Goal: Task Accomplishment & Management: Use online tool/utility

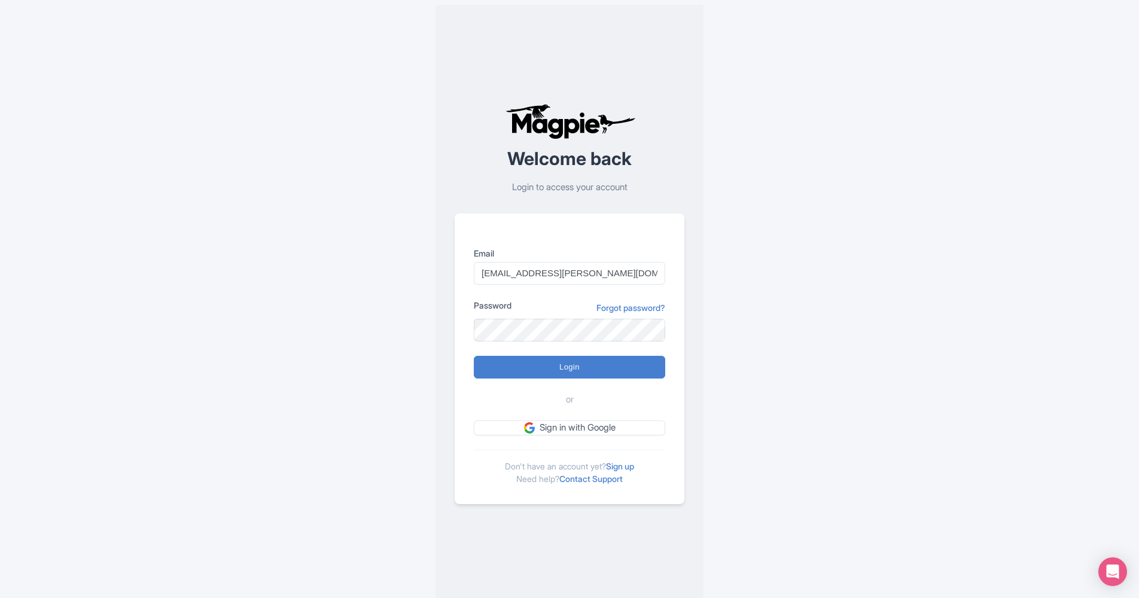
type input "niru.shrestha@intrepidtravel.com"
click at [531, 363] on input "Login" at bounding box center [569, 367] width 191 height 23
type input "Logging in..."
click at [0, 598] on com-1password-button at bounding box center [0, 608] width 0 height 0
click at [558, 371] on input "Login" at bounding box center [569, 367] width 191 height 23
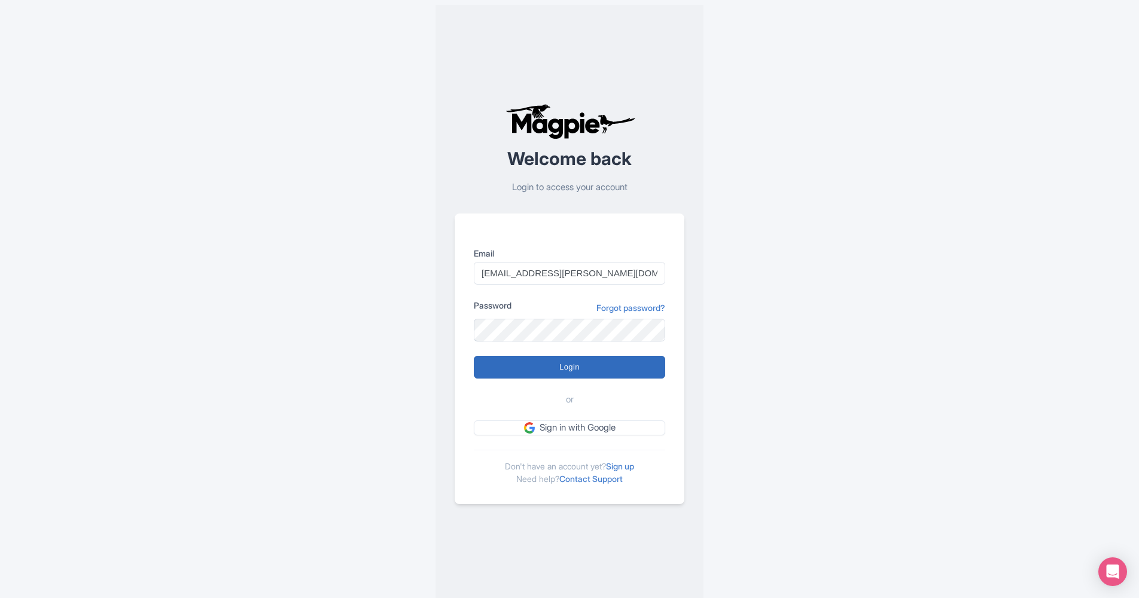
type input "Logging in..."
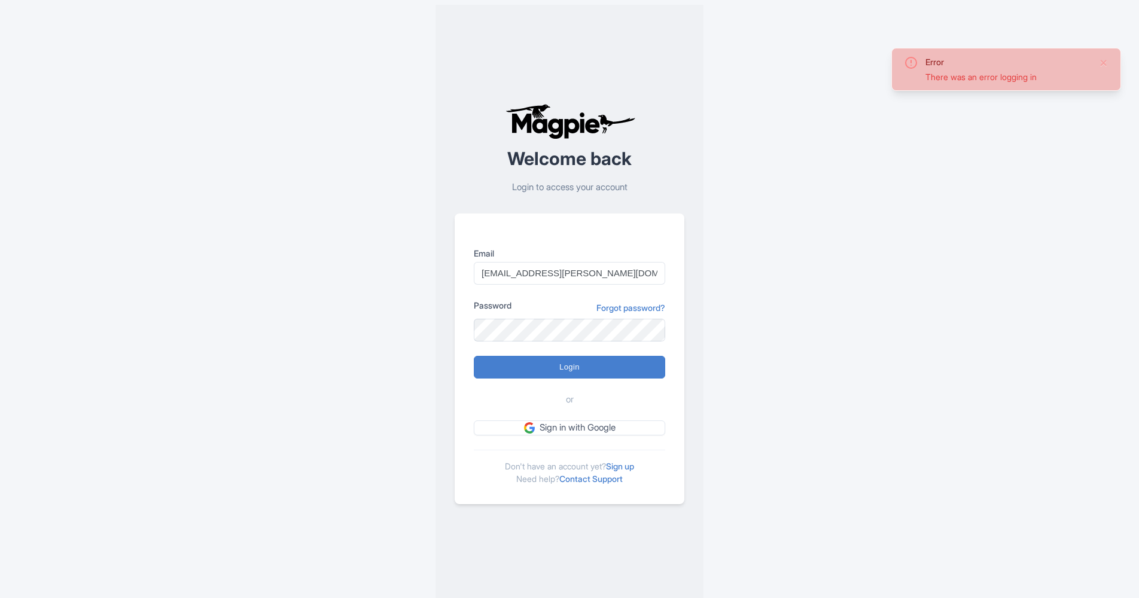
click at [957, 74] on div "There was an error logging in" at bounding box center [1007, 77] width 164 height 13
click at [1102, 64] on button "Close" at bounding box center [1104, 63] width 10 height 14
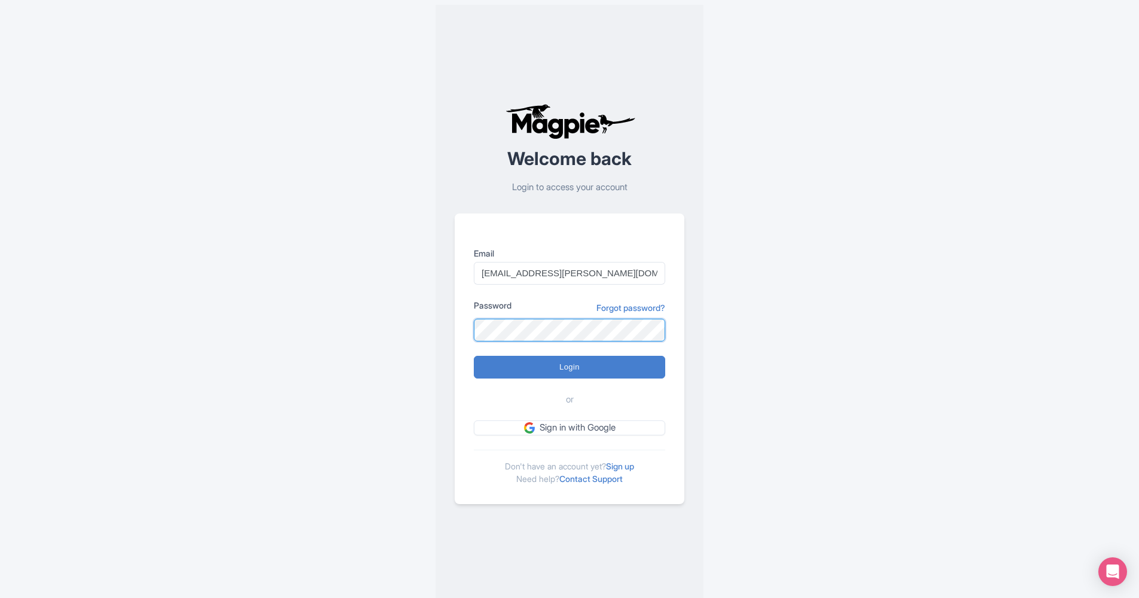
click at [0, 598] on com-1password-button at bounding box center [0, 608] width 0 height 0
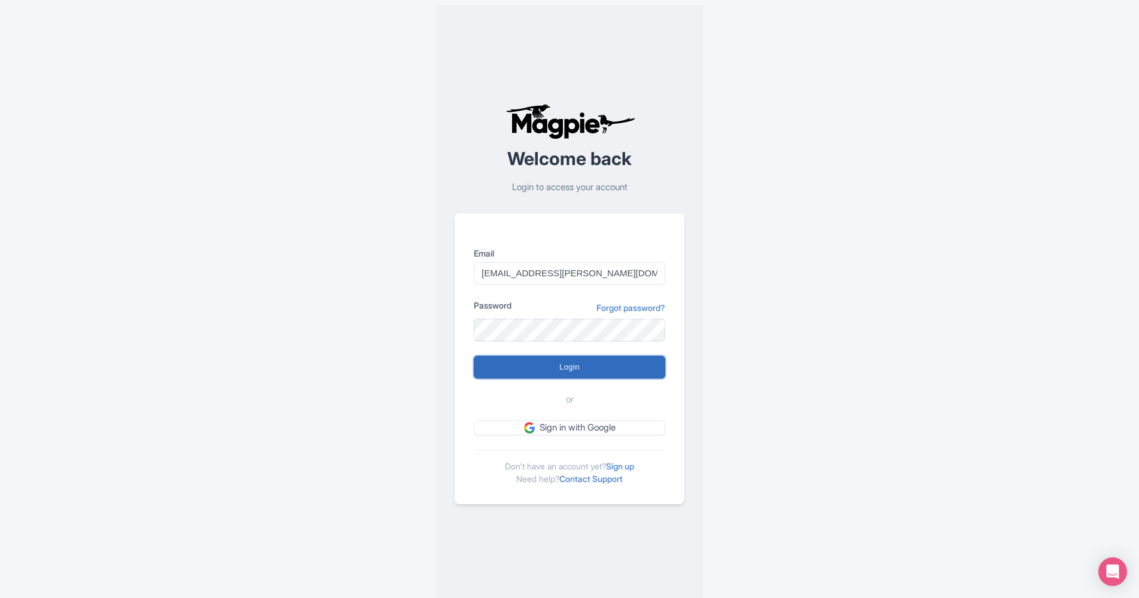
click at [502, 369] on input "Login" at bounding box center [569, 367] width 191 height 23
type input "Logging in..."
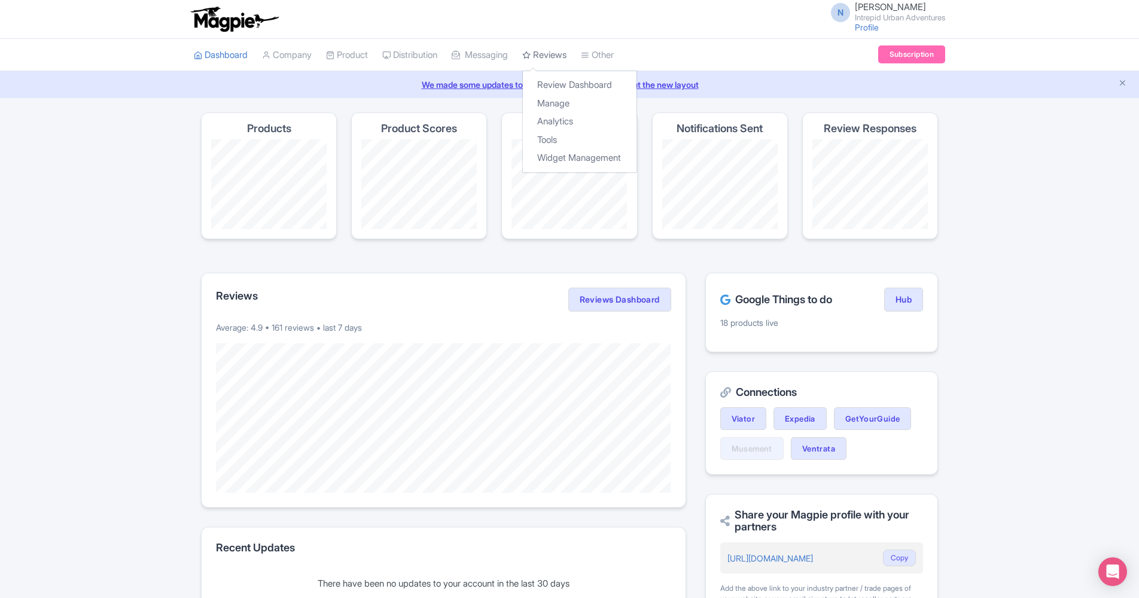
click at [553, 52] on link "Reviews" at bounding box center [544, 55] width 44 height 33
click at [568, 83] on link "Review Dashboard" at bounding box center [580, 85] width 114 height 19
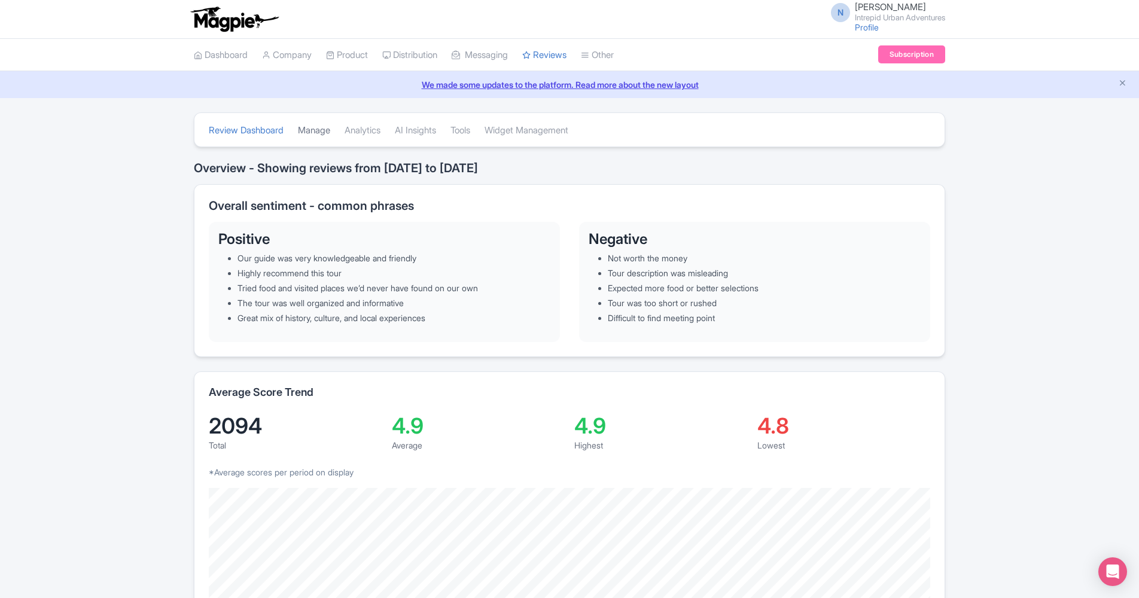
click at [315, 132] on link "Manage" at bounding box center [314, 130] width 32 height 33
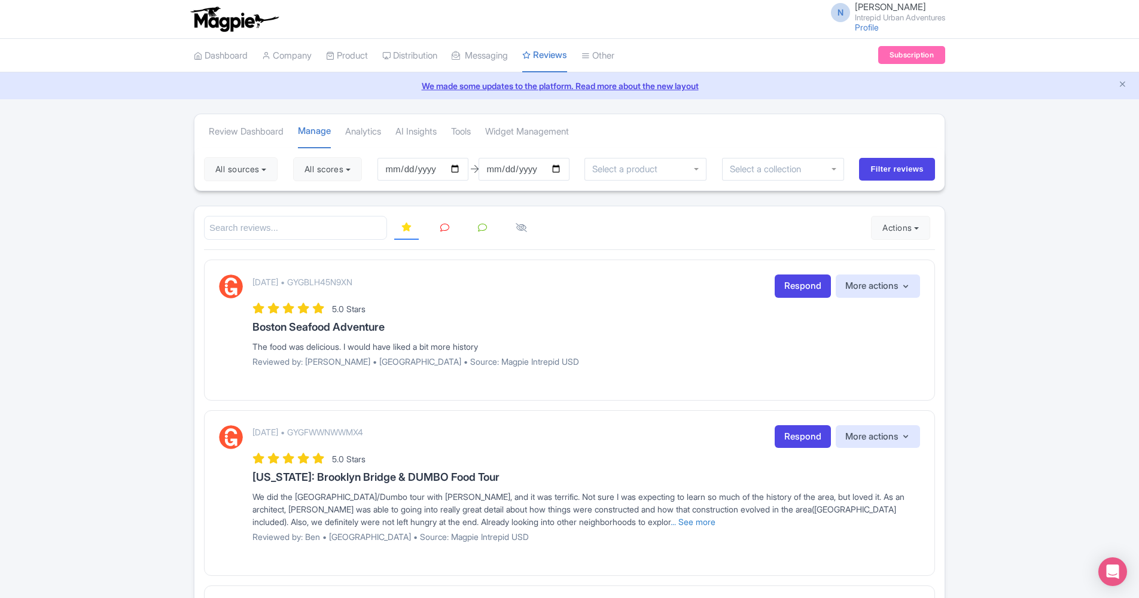
click at [568, 84] on link "Review Dashboard" at bounding box center [580, 86] width 114 height 19
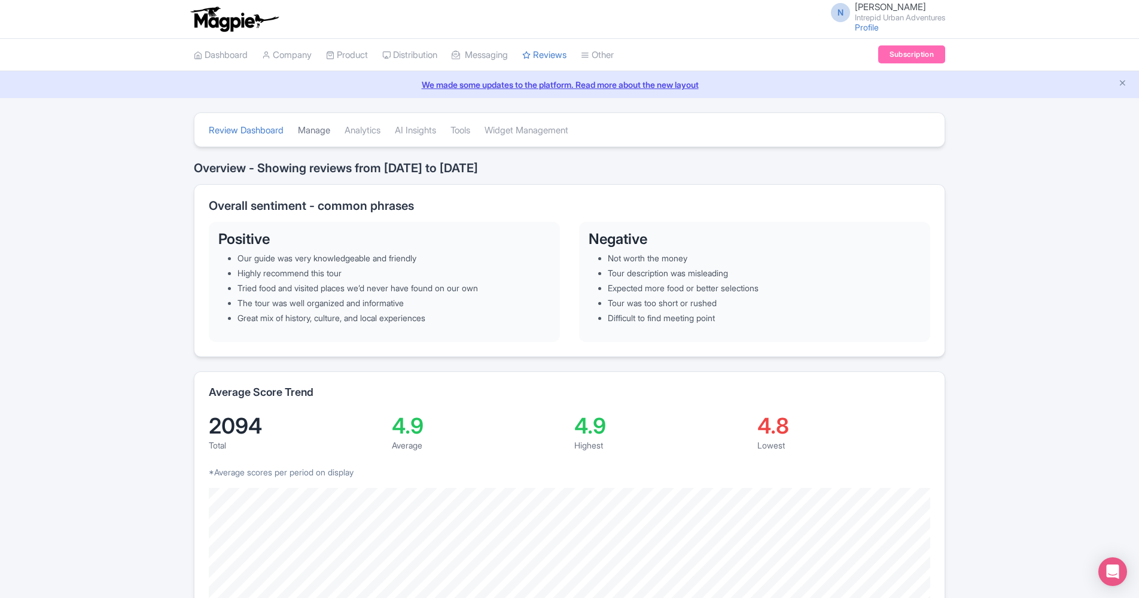
click at [324, 130] on link "Manage" at bounding box center [314, 130] width 32 height 33
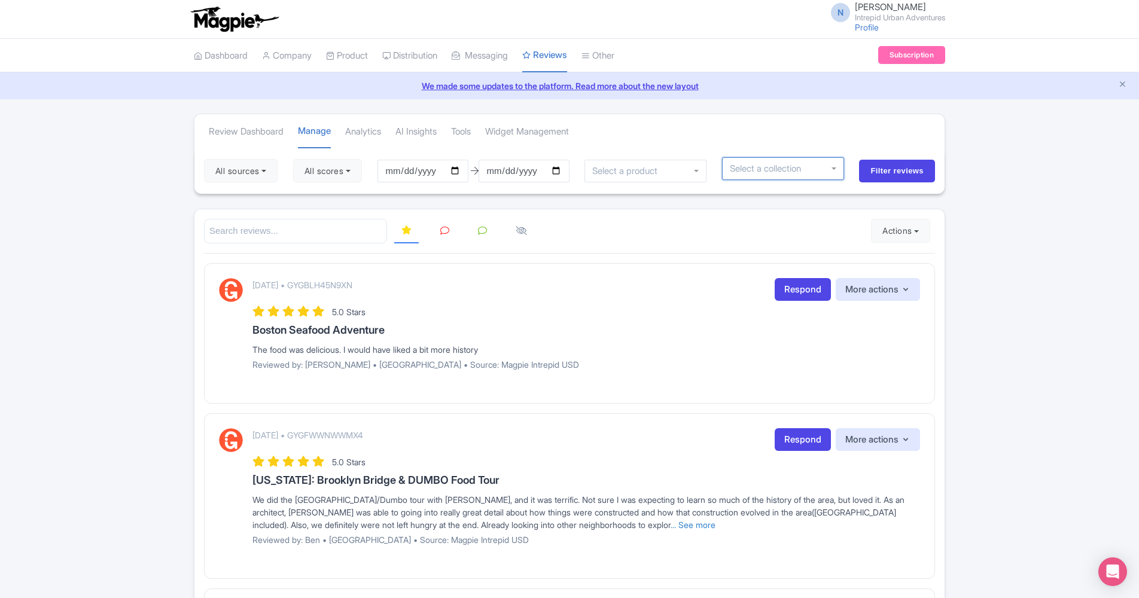
click at [817, 167] on div at bounding box center [783, 168] width 122 height 23
click at [641, 169] on input "select-one" at bounding box center [628, 171] width 72 height 11
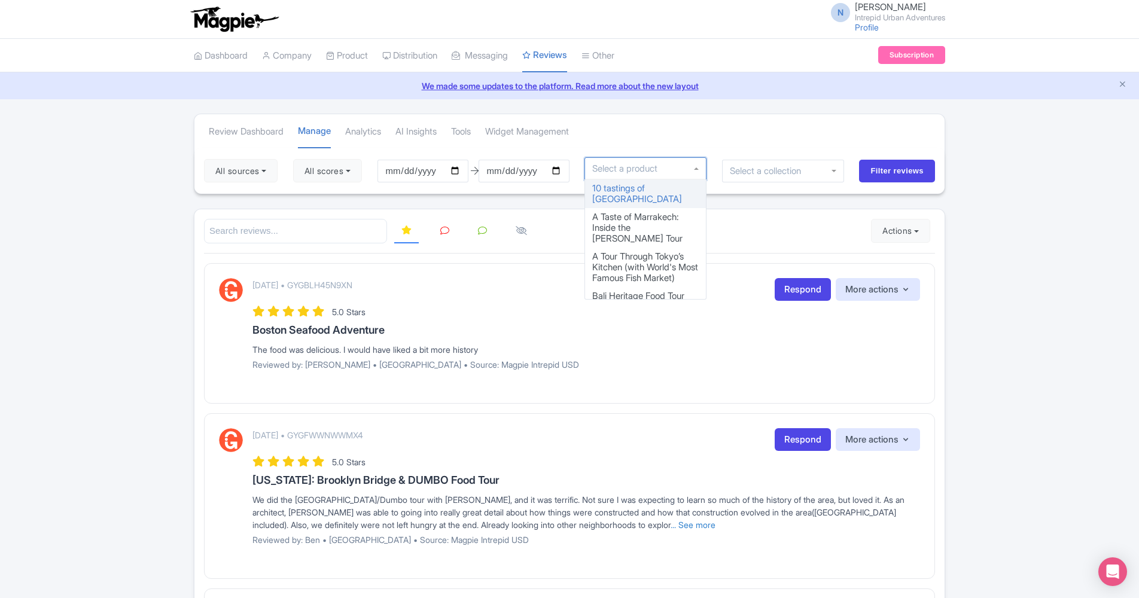
click at [839, 174] on div at bounding box center [783, 171] width 122 height 23
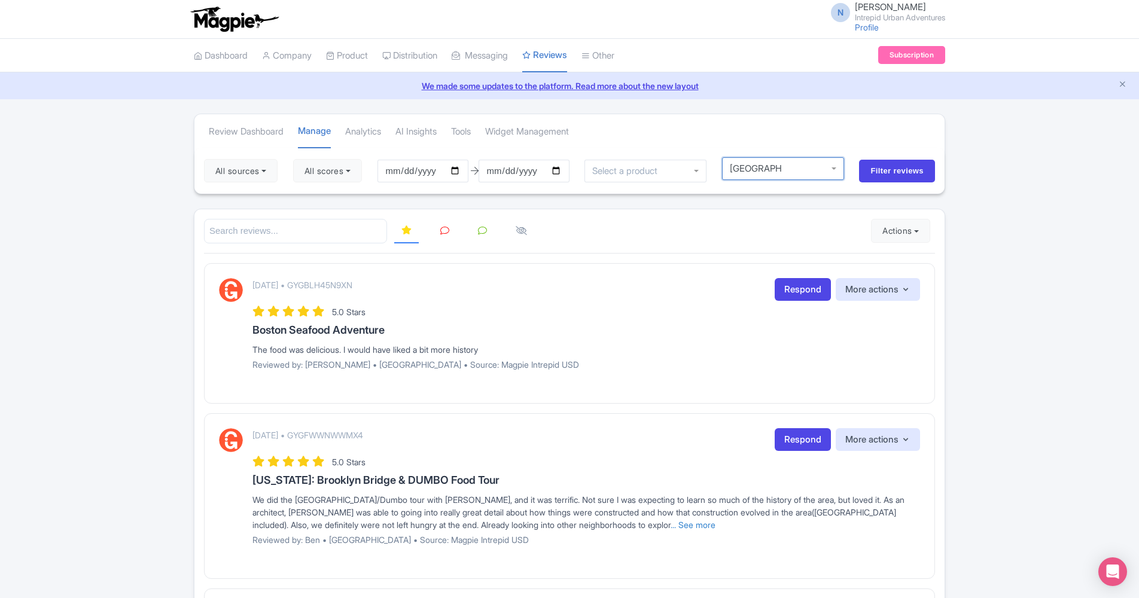
drag, startPoint x: 807, startPoint y: 170, endPoint x: 740, endPoint y: 169, distance: 67.0
click at [740, 169] on div at bounding box center [783, 168] width 122 height 23
click at [750, 172] on input "select-one" at bounding box center [756, 168] width 52 height 11
click at [839, 169] on div at bounding box center [783, 168] width 122 height 23
click at [836, 169] on div at bounding box center [783, 168] width 122 height 23
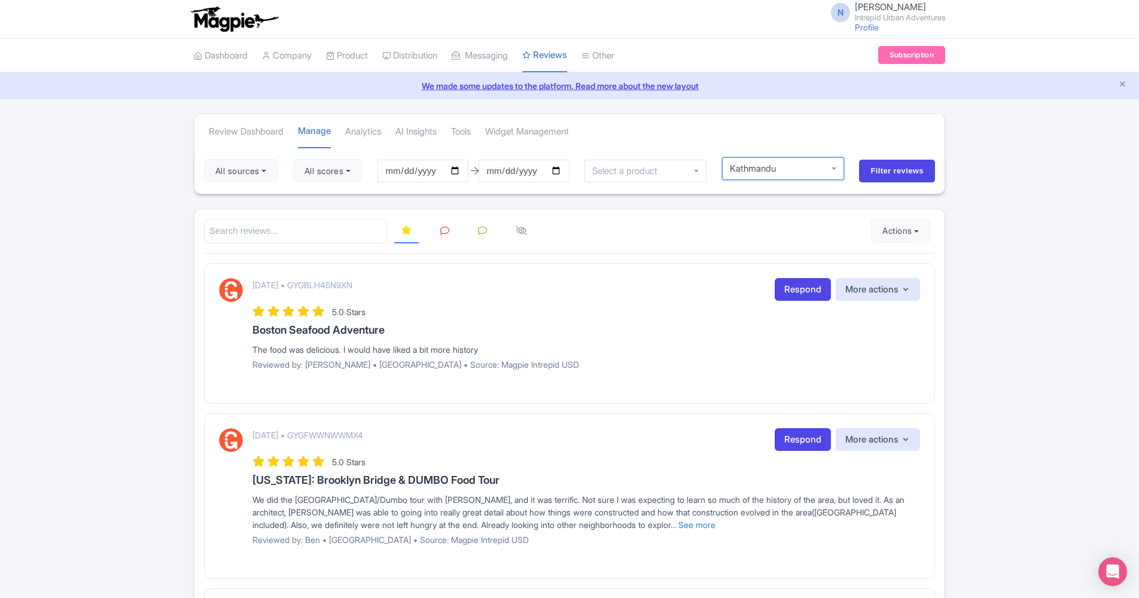
type input "Kathmandu"
click at [859, 160] on input "Filter reviews" at bounding box center [897, 171] width 76 height 23
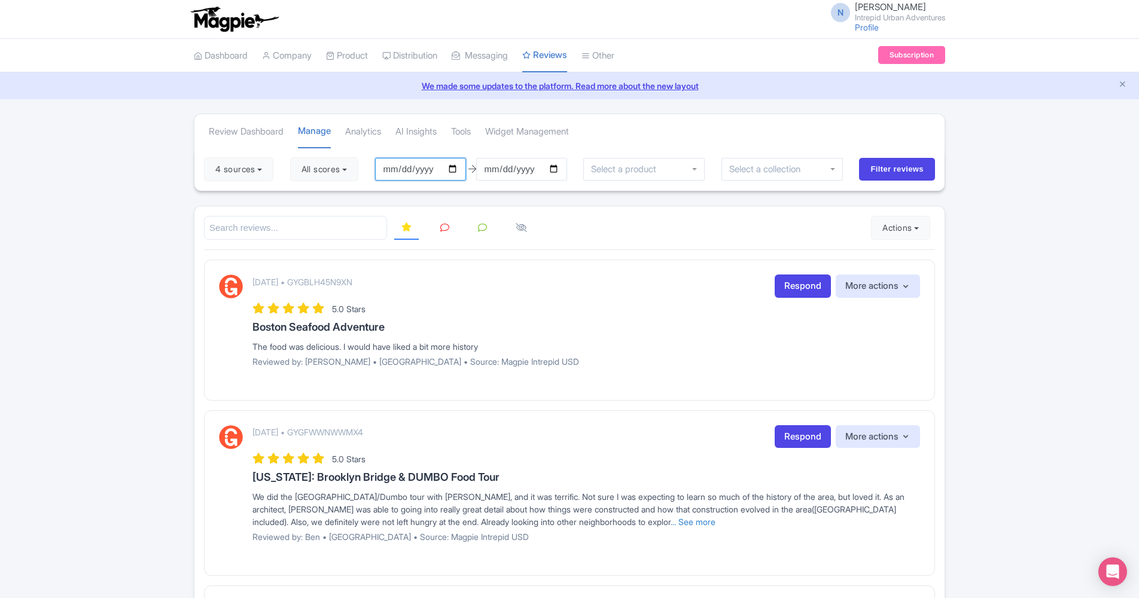
click at [461, 170] on input "2025-06-04" at bounding box center [420, 169] width 91 height 23
type input "[DATE]"
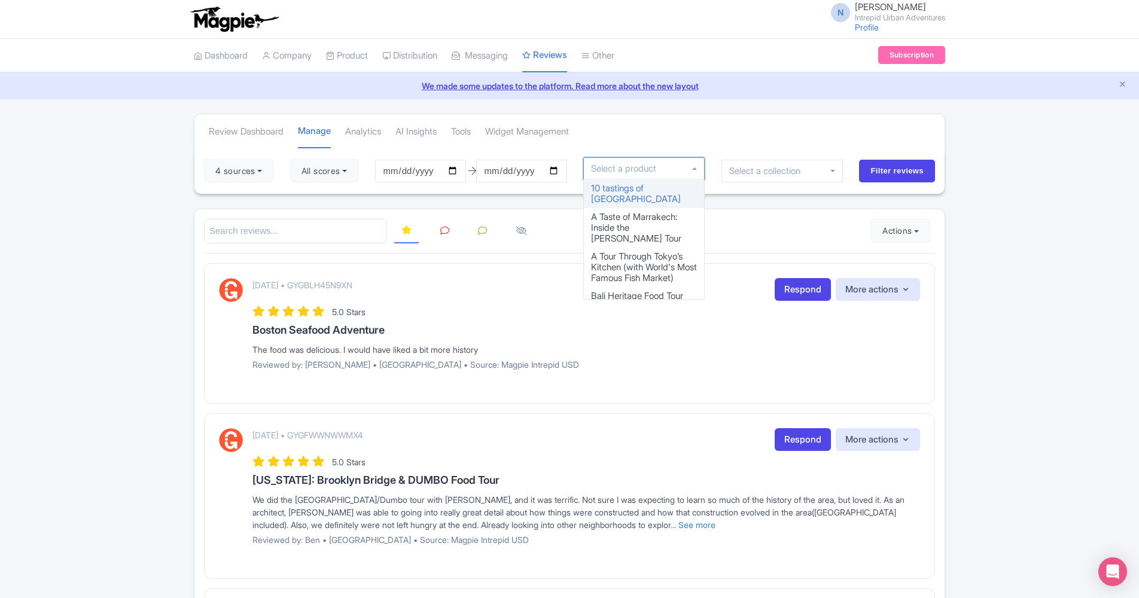
click at [674, 171] on div at bounding box center [644, 168] width 122 height 23
type input "Spi"
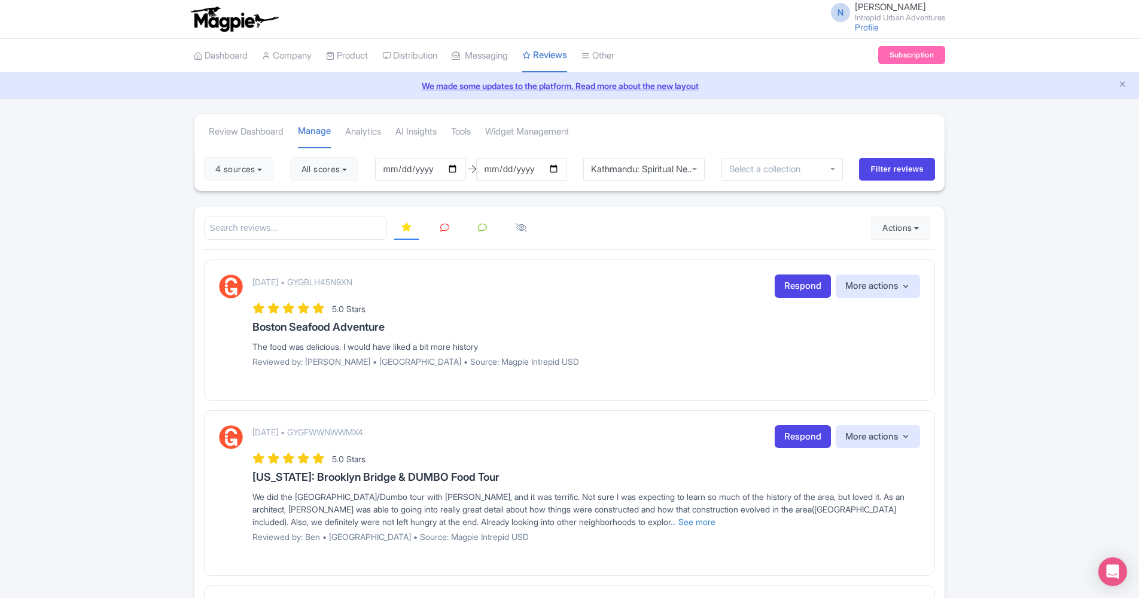
click at [836, 167] on div at bounding box center [782, 169] width 122 height 23
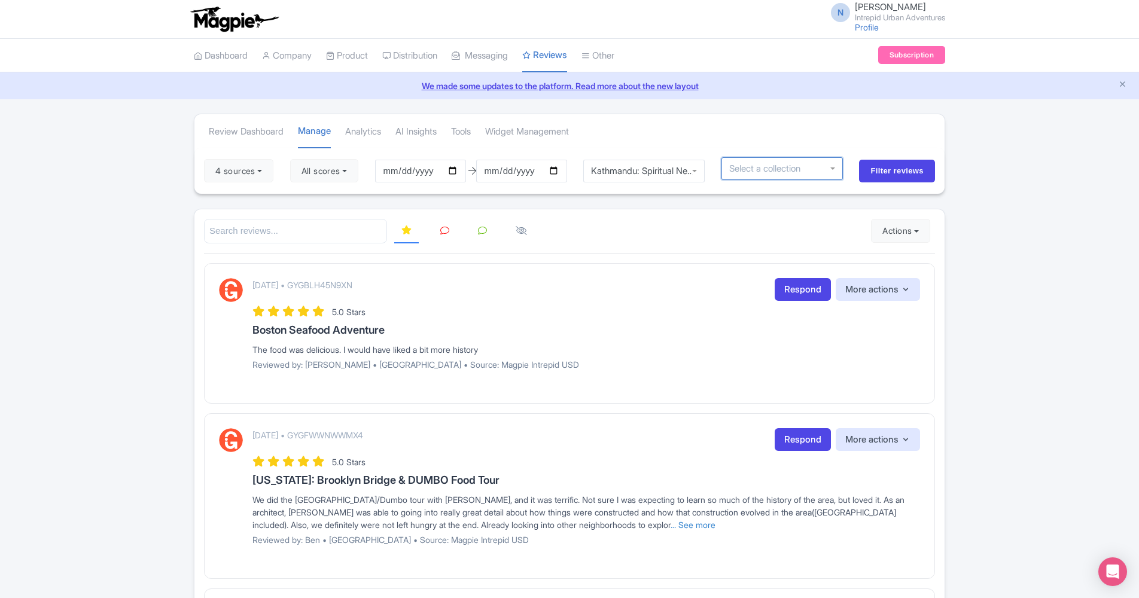
type input "K"
type input "N"
type input "Kathmandu"
click at [884, 169] on input "Filter reviews" at bounding box center [897, 171] width 76 height 23
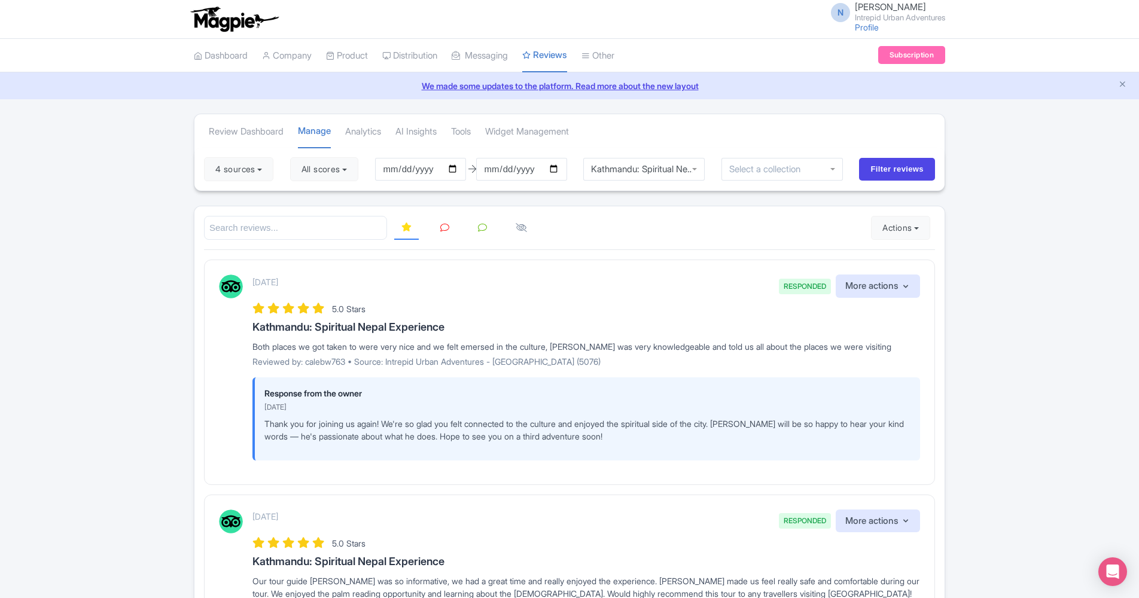
scroll to position [8, 0]
click at [694, 169] on div "Kathmandu: Spiritual Nepal Experience" at bounding box center [644, 169] width 122 height 23
click at [890, 170] on input "Filter reviews" at bounding box center [897, 169] width 76 height 23
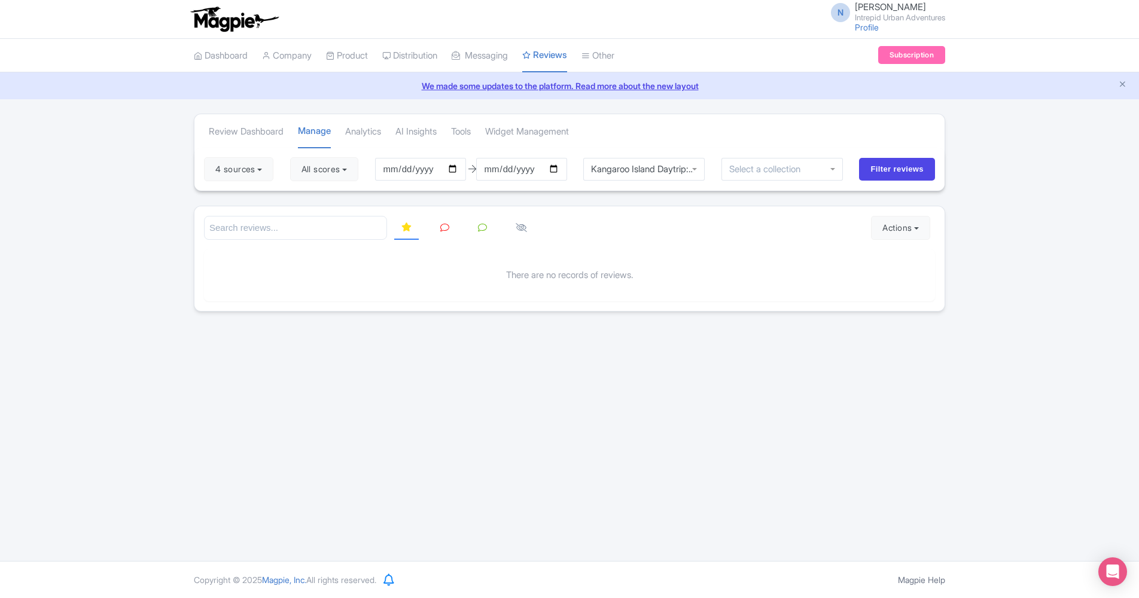
click at [692, 168] on div "Kangaroo Island Daytrip: [GEOGRAPHIC_DATA], Nature and Wildlife-W2" at bounding box center [644, 169] width 122 height 23
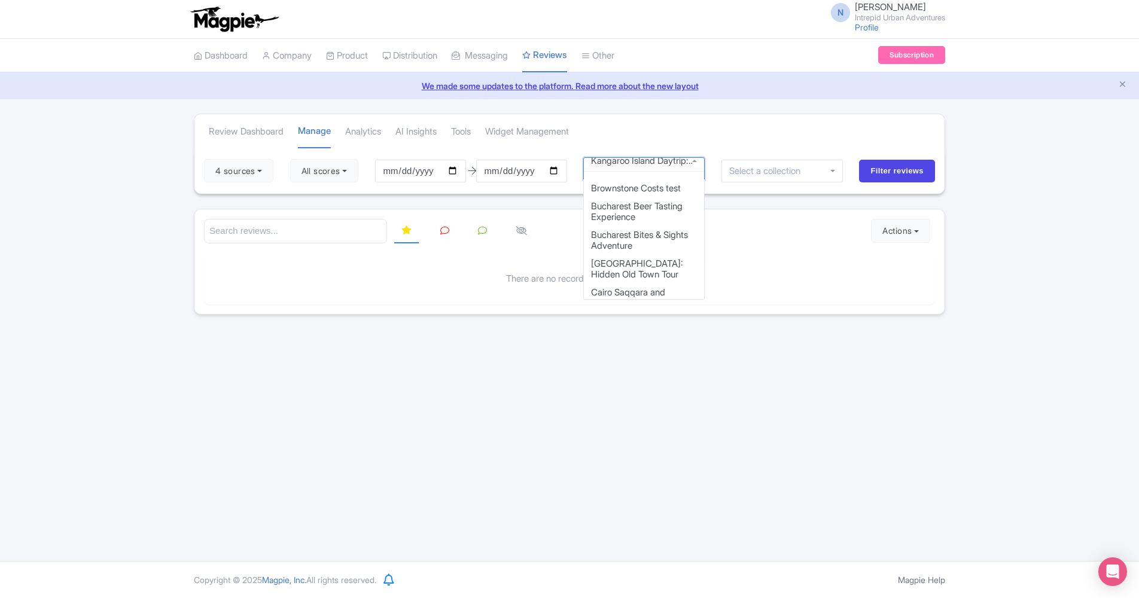
scroll to position [406, 0]
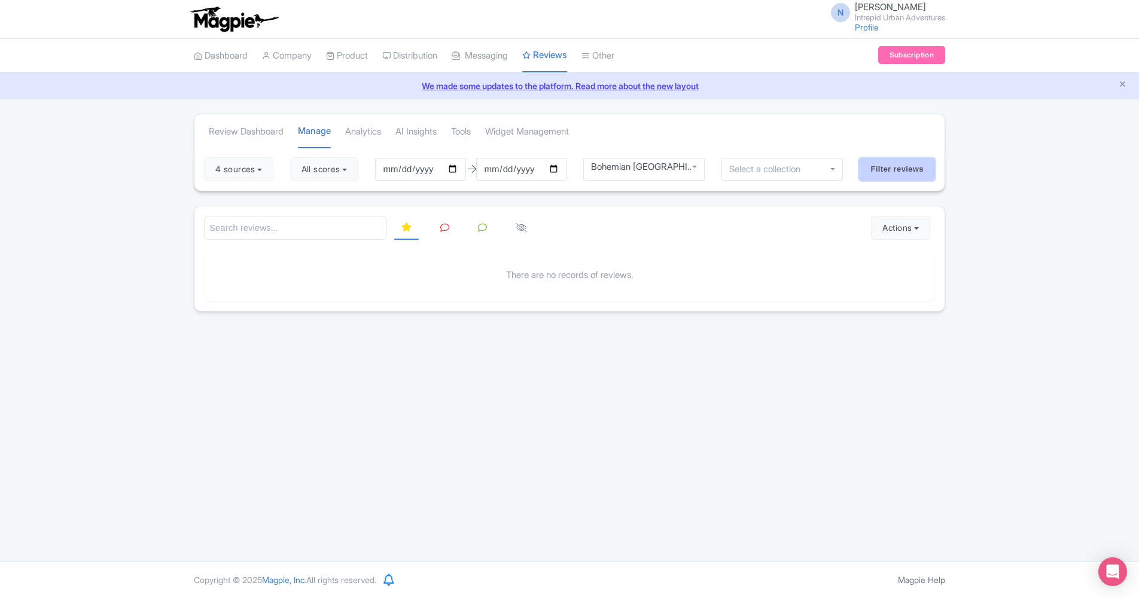
click at [873, 170] on input "Filter reviews" at bounding box center [897, 169] width 76 height 23
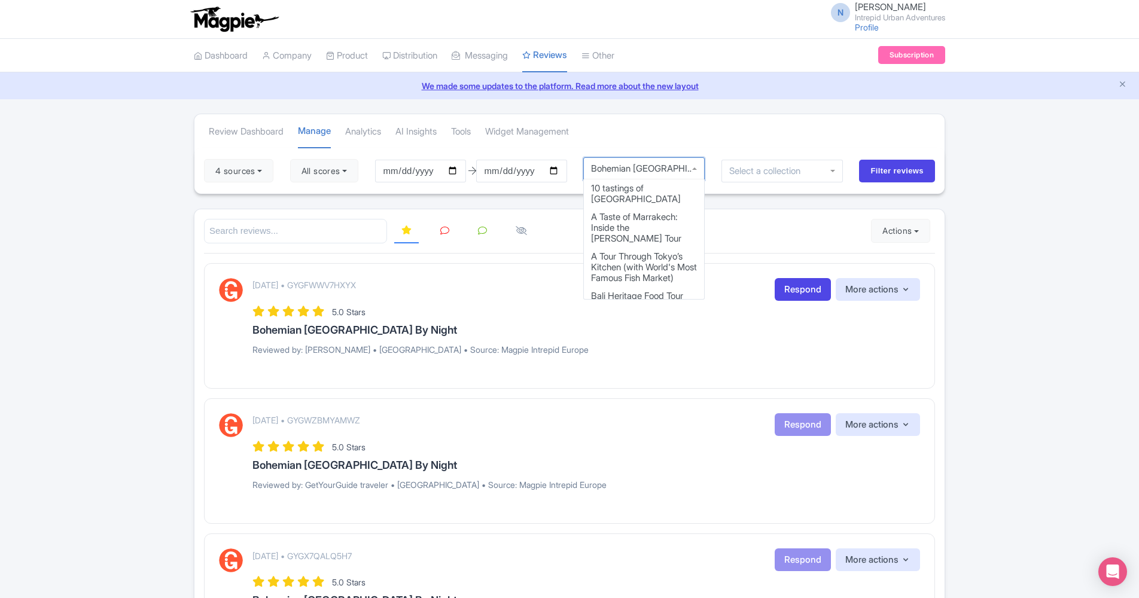
scroll to position [8, 0]
click at [694, 169] on div "Bohemian [GEOGRAPHIC_DATA] By Night" at bounding box center [644, 168] width 122 height 23
click at [809, 135] on div "Review Dashboard Manage Analytics AI Insights Tools Widget Management" at bounding box center [569, 130] width 750 height 33
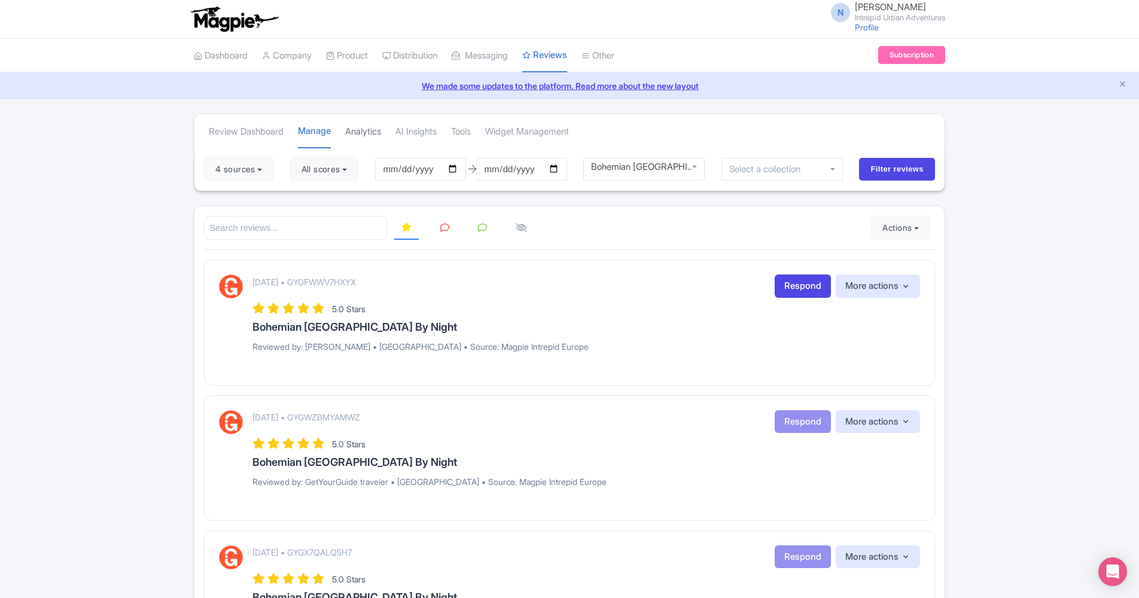
click at [368, 129] on link "Analytics" at bounding box center [363, 131] width 36 height 33
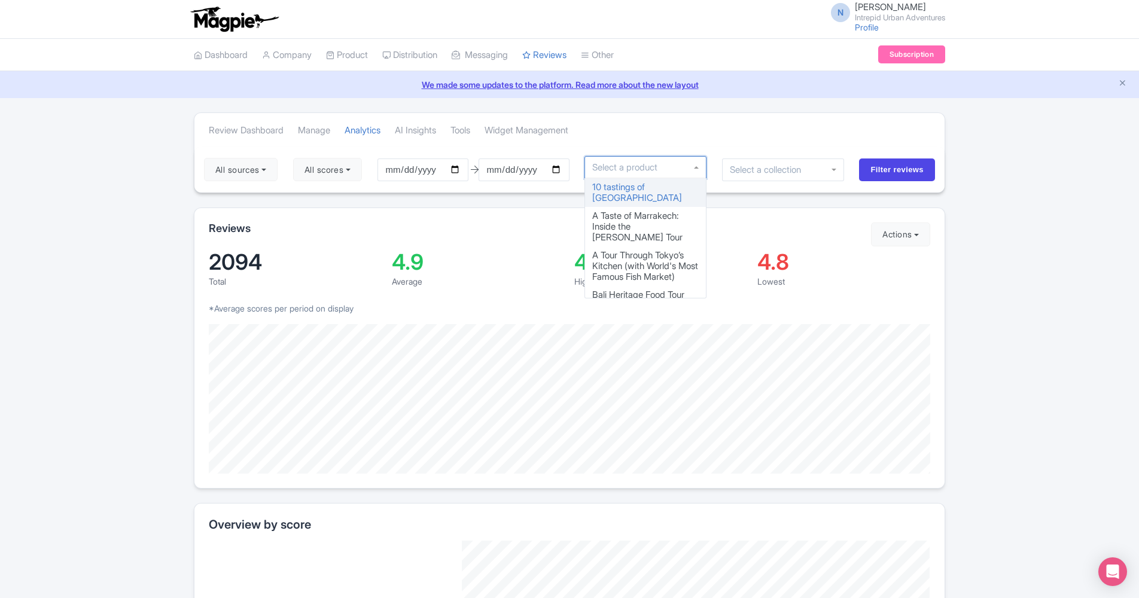
click at [697, 167] on div at bounding box center [645, 167] width 122 height 23
type input "spi"
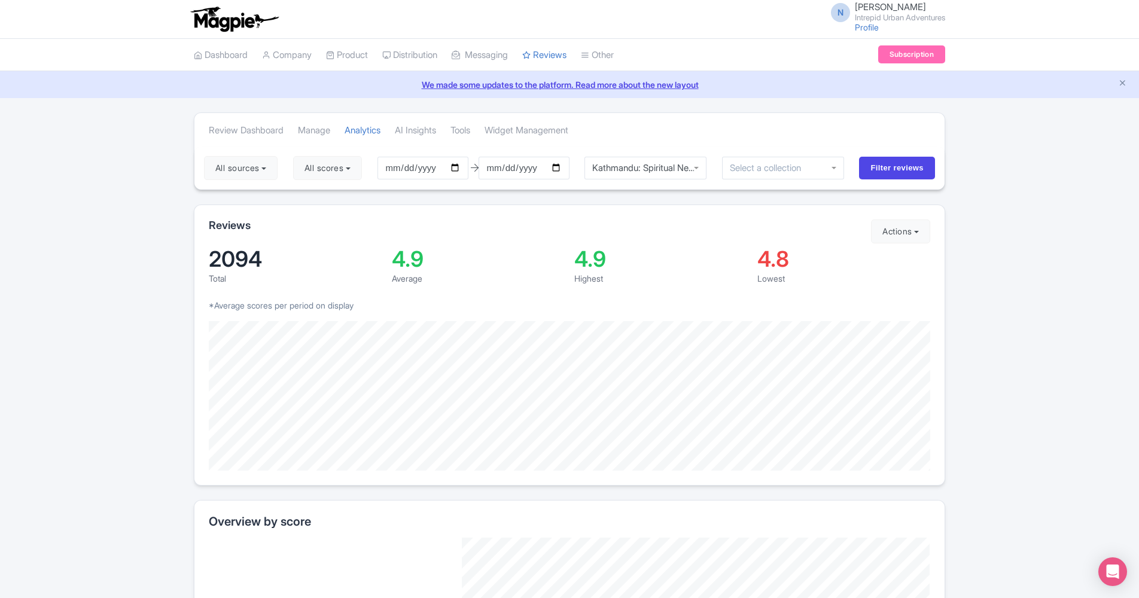
scroll to position [0, 0]
click at [902, 166] on input "Filter reviews" at bounding box center [897, 168] width 76 height 23
